Goal: Information Seeking & Learning: Find contact information

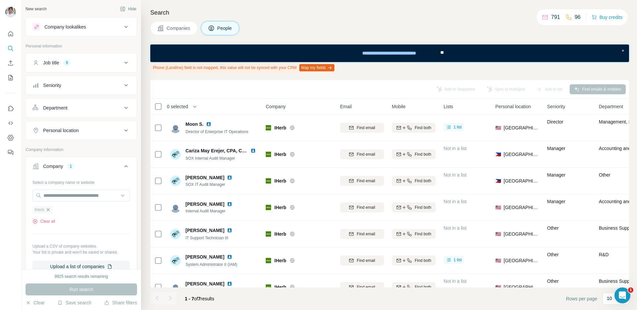
click at [49, 208] on icon "button" at bounding box center [47, 209] width 5 height 5
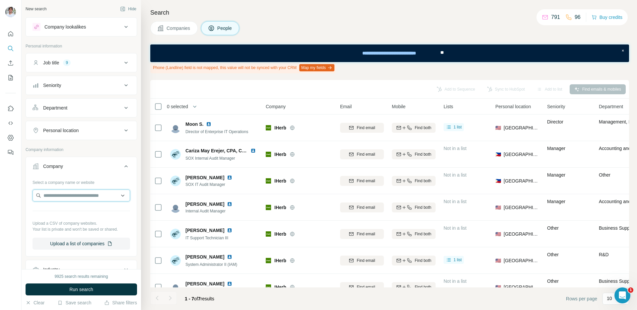
click at [72, 193] on input "text" at bounding box center [80, 195] width 97 height 12
paste input "**********"
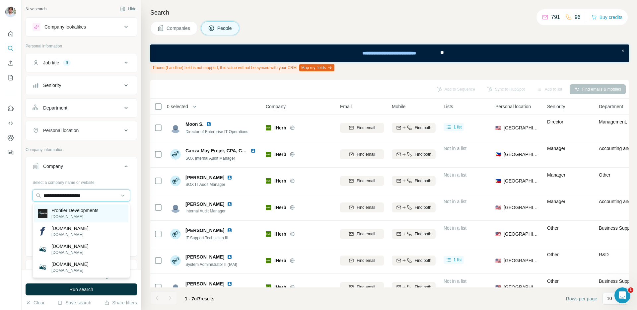
type input "**********"
click at [97, 211] on p "Frontier Developments" at bounding box center [74, 210] width 47 height 7
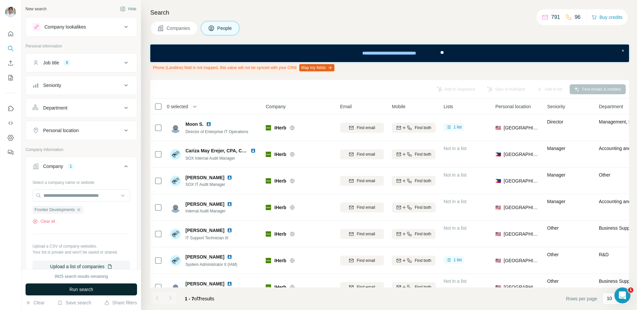
click at [98, 286] on button "Run search" at bounding box center [81, 289] width 111 height 12
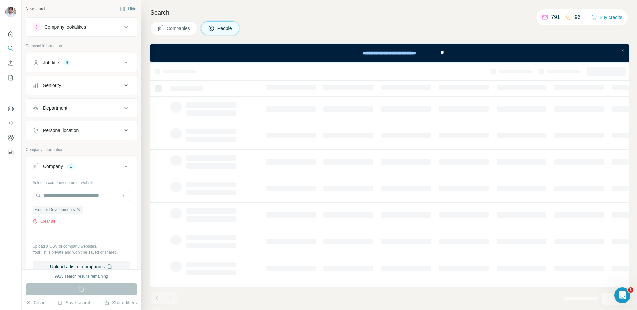
click at [173, 33] on button "Companies" at bounding box center [173, 28] width 47 height 14
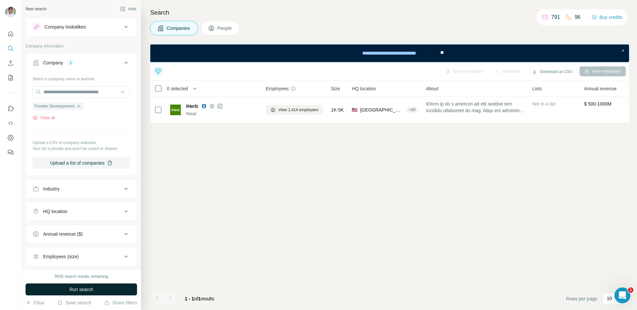
click at [103, 286] on button "Run search" at bounding box center [81, 289] width 111 height 12
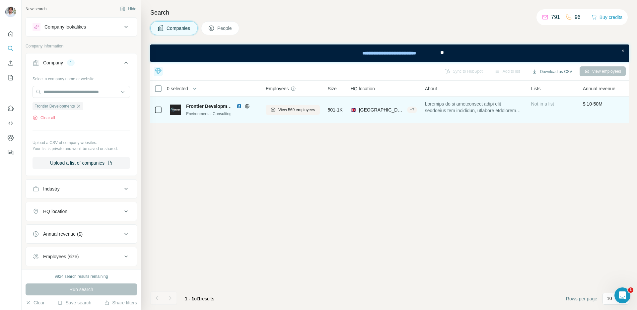
click at [238, 107] on img at bounding box center [238, 105] width 5 height 5
click at [284, 107] on span "View 560 employees" at bounding box center [296, 110] width 37 height 6
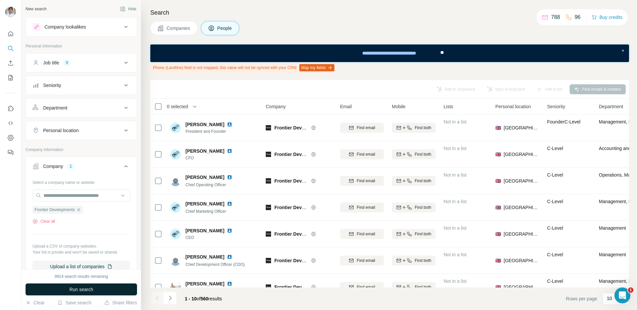
click at [96, 291] on button "Run search" at bounding box center [81, 289] width 111 height 12
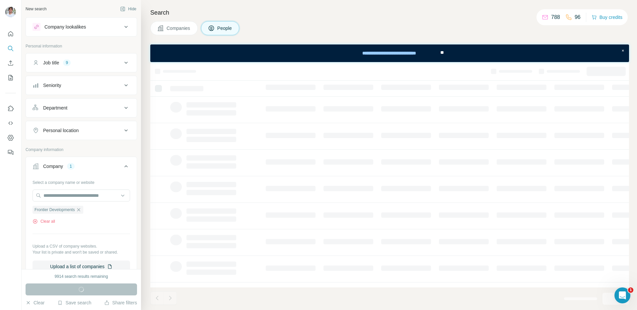
click at [315, 38] on div "Search Companies People" at bounding box center [389, 155] width 496 height 310
click at [322, 24] on div "Companies People" at bounding box center [389, 28] width 478 height 14
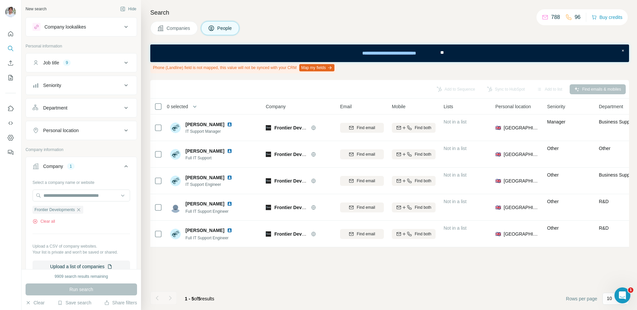
click at [81, 209] on icon "button" at bounding box center [78, 209] width 5 height 5
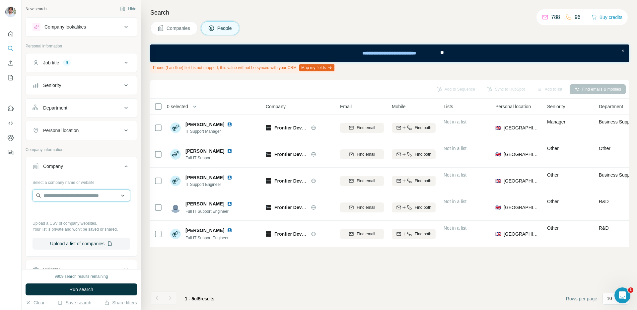
click at [81, 195] on input "text" at bounding box center [80, 195] width 97 height 12
paste input "**********"
type input "**********"
click at [86, 210] on div "Cd Projekt Red [DOMAIN_NAME]" at bounding box center [81, 213] width 94 height 18
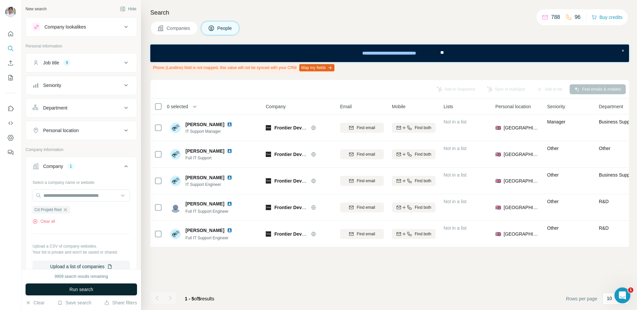
click at [81, 289] on span "Run search" at bounding box center [81, 289] width 24 height 7
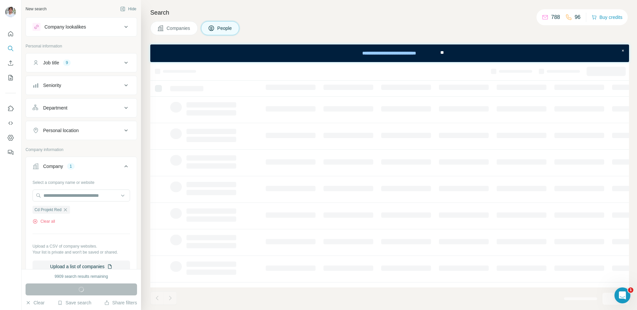
click at [175, 29] on span "Companies" at bounding box center [178, 28] width 24 height 7
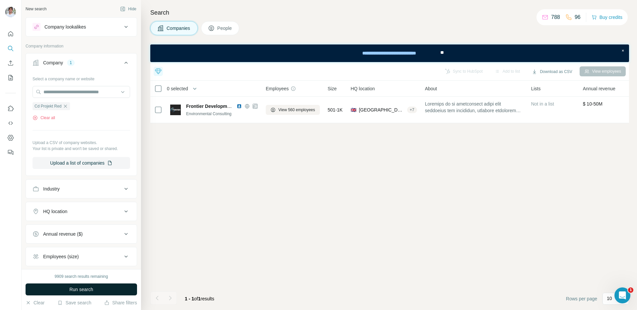
click at [108, 290] on button "Run search" at bounding box center [81, 289] width 111 height 12
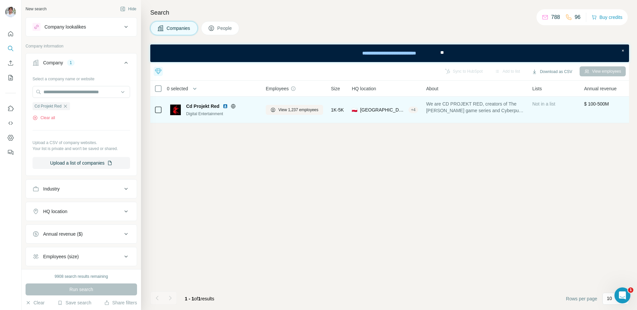
click at [224, 105] on img at bounding box center [225, 105] width 5 height 5
click at [278, 107] on button "View 1,237 employees" at bounding box center [294, 110] width 57 height 10
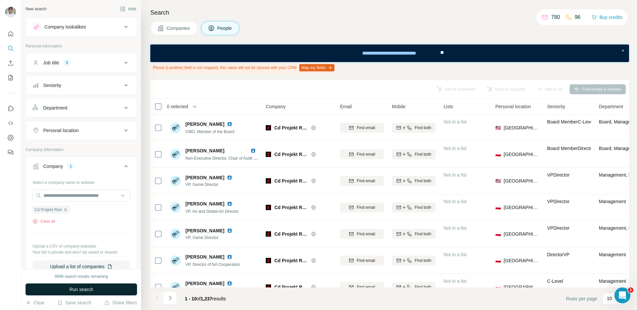
click at [119, 289] on button "Run search" at bounding box center [81, 289] width 111 height 12
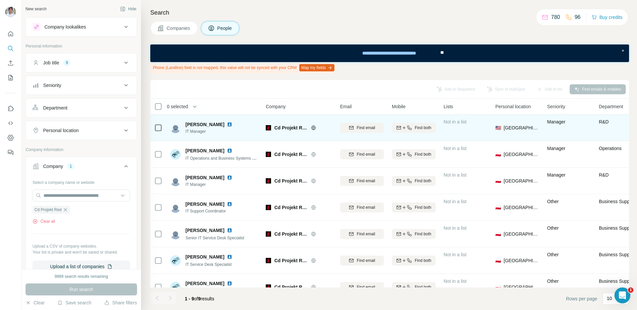
click at [227, 125] on img at bounding box center [229, 124] width 5 height 5
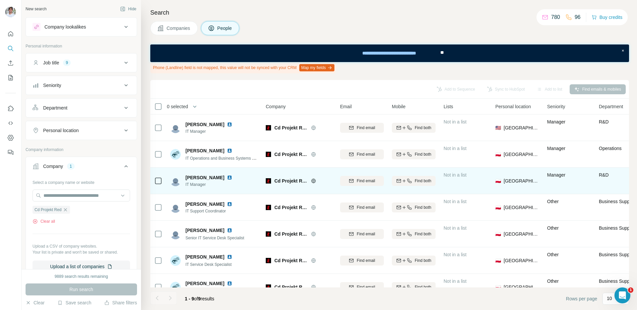
click at [227, 176] on img at bounding box center [229, 177] width 5 height 5
